Goal: Information Seeking & Learning: Learn about a topic

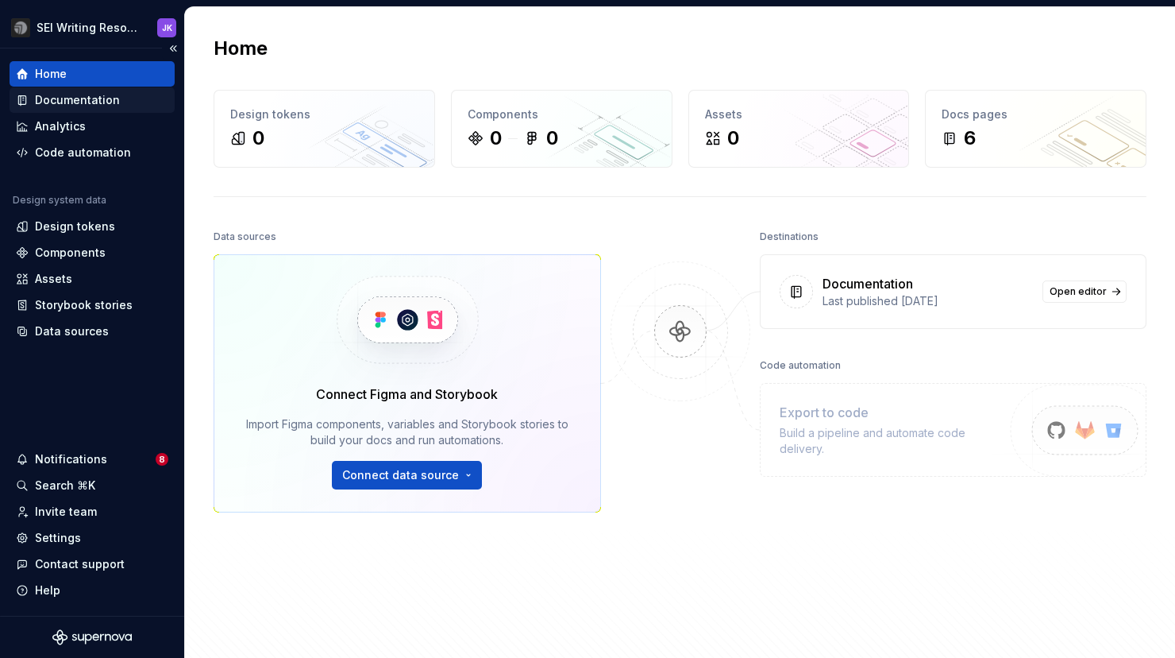
click at [77, 99] on div "Documentation" at bounding box center [77, 100] width 85 height 16
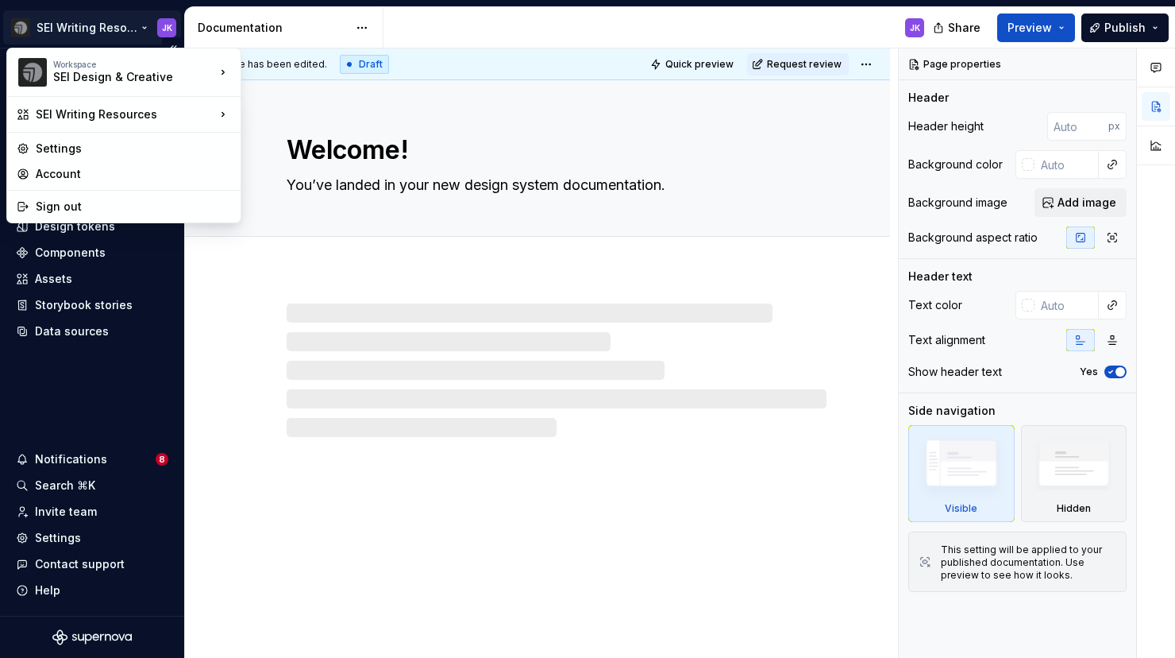
click at [145, 25] on html "SEI Writing Resources JK Home Documentation Analytics Code automation Design sy…" at bounding box center [587, 329] width 1175 height 658
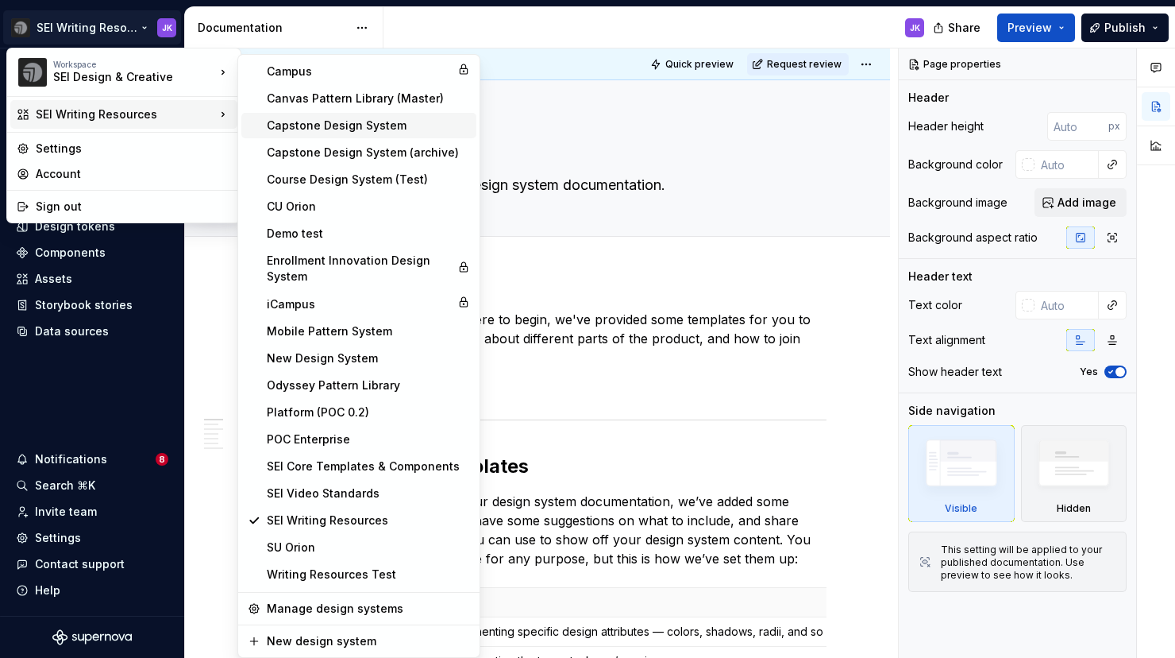
click at [346, 126] on div "Capstone Design System" at bounding box center [368, 126] width 203 height 16
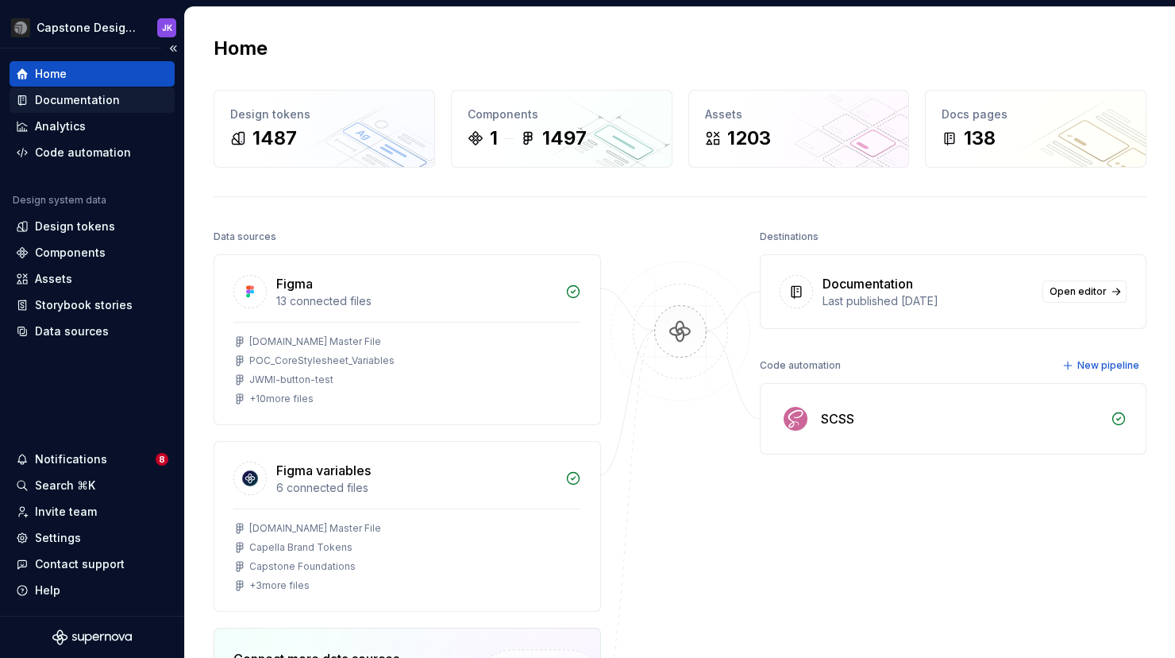
click at [82, 102] on div "Documentation" at bounding box center [77, 100] width 85 height 16
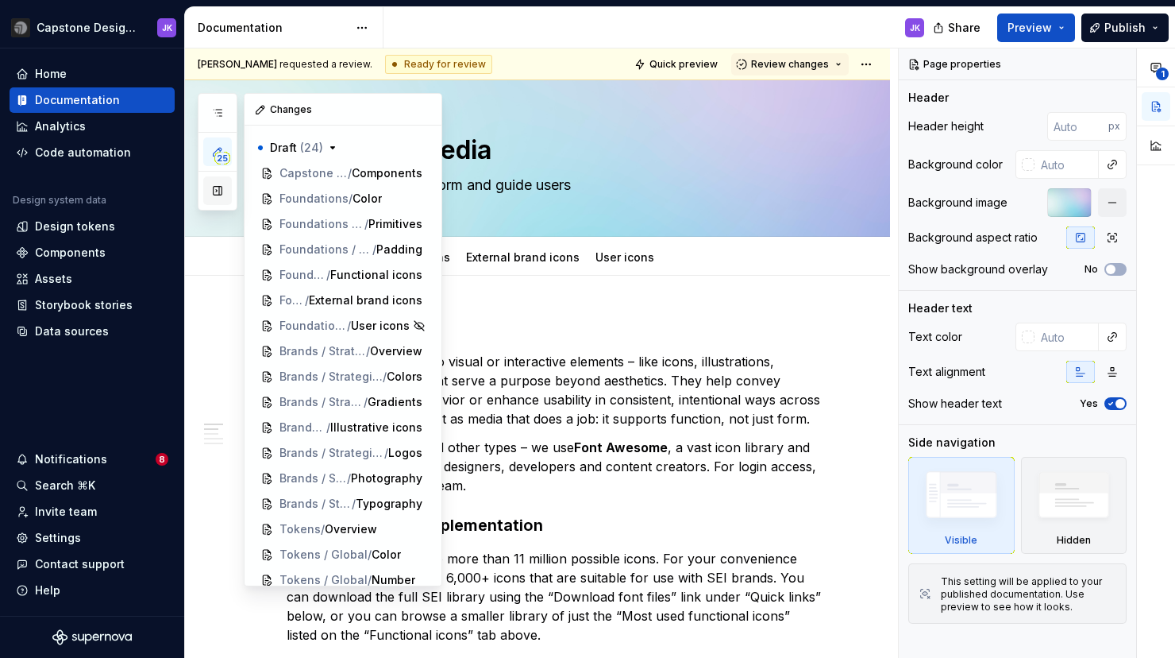
click at [218, 183] on button "button" at bounding box center [217, 190] width 29 height 29
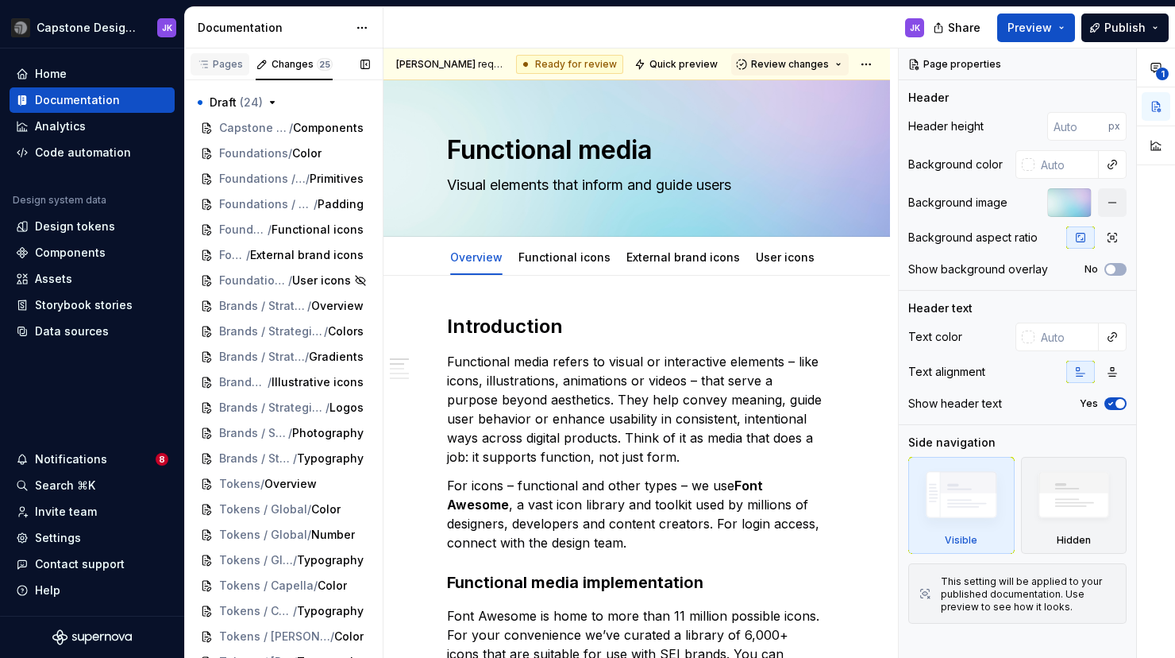
click at [230, 63] on div "Pages" at bounding box center [220, 64] width 46 height 13
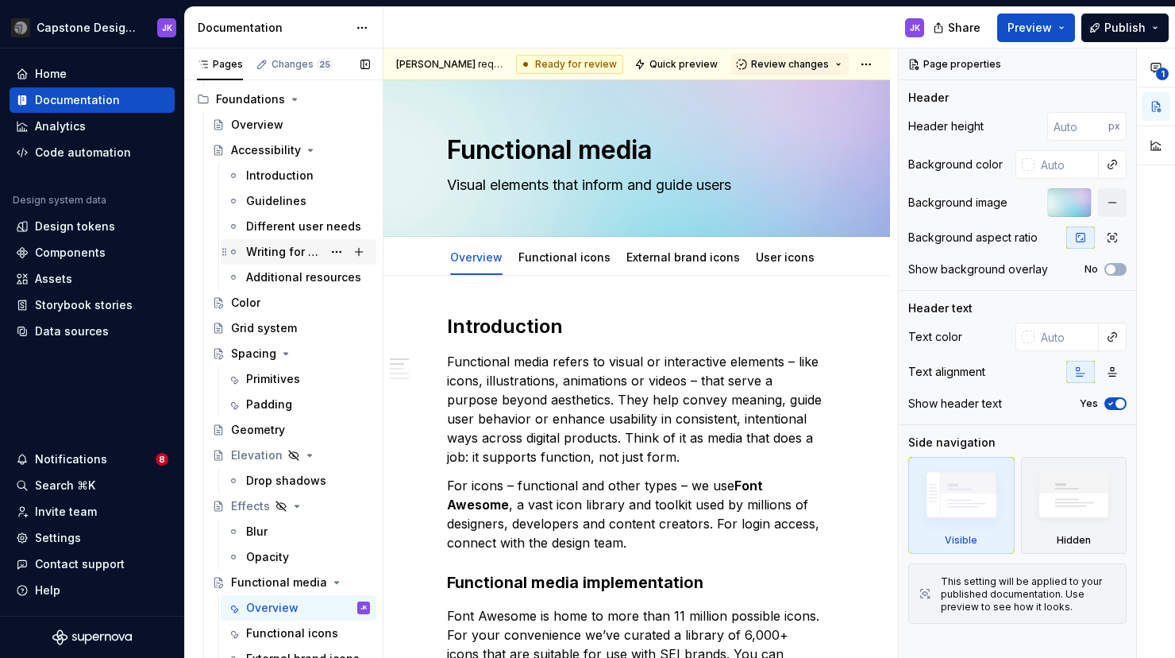
scroll to position [257, 0]
click at [266, 330] on div "Grid system" at bounding box center [264, 329] width 66 height 16
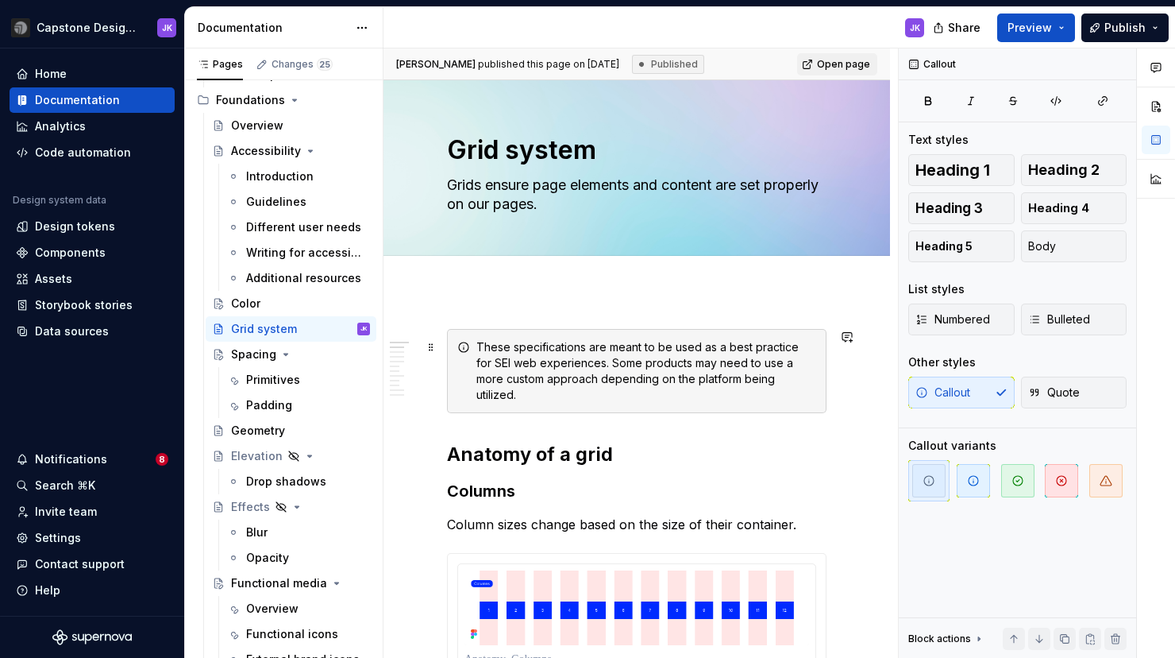
click at [674, 354] on div "These specifications are meant to be used as a best practice for SEI web experi…" at bounding box center [647, 371] width 340 height 64
type textarea "*"
